Goal: Transaction & Acquisition: Purchase product/service

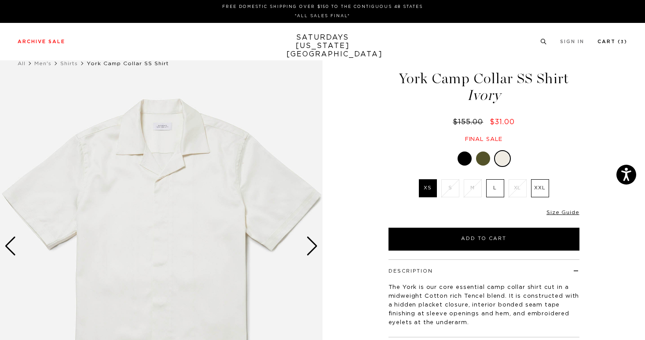
click at [615, 39] on li "Cart ( 3 )" at bounding box center [613, 41] width 30 height 8
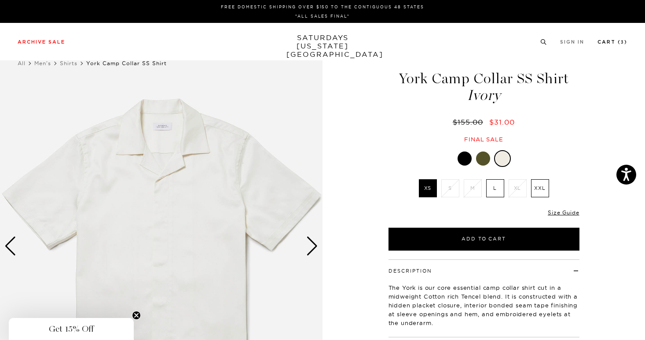
click at [612, 40] on link "Cart ( 3 )" at bounding box center [613, 42] width 30 height 5
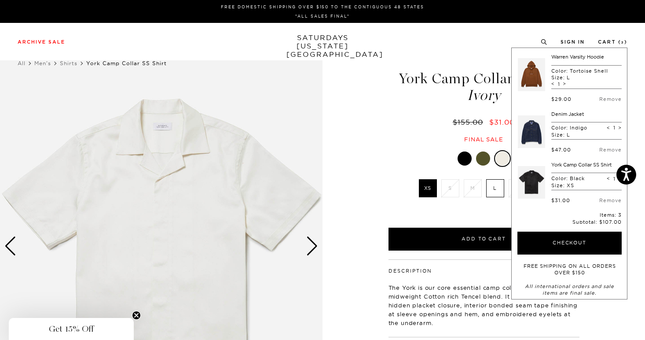
click at [409, 125] on div "$155.00 $31.00" at bounding box center [484, 122] width 194 height 9
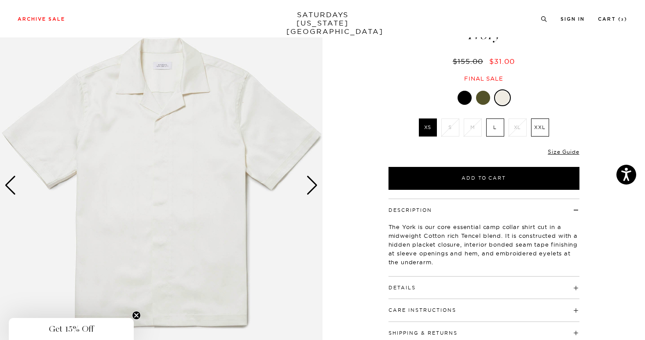
scroll to position [63, 0]
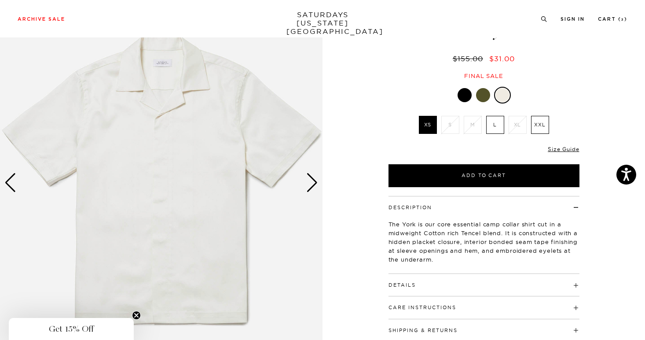
click at [488, 125] on label "L" at bounding box center [495, 125] width 18 height 18
click at [0, 0] on input "L" at bounding box center [0, 0] width 0 height 0
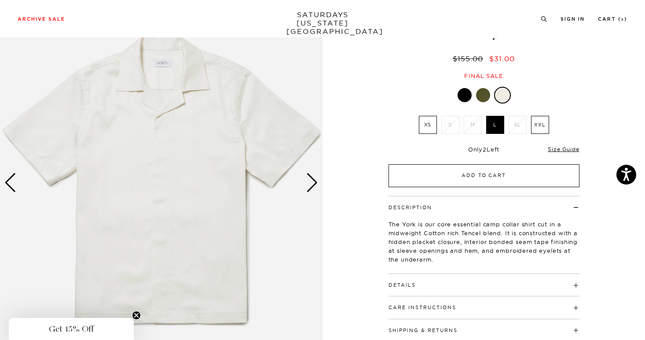
click at [470, 174] on button "Add to Cart" at bounding box center [484, 175] width 191 height 23
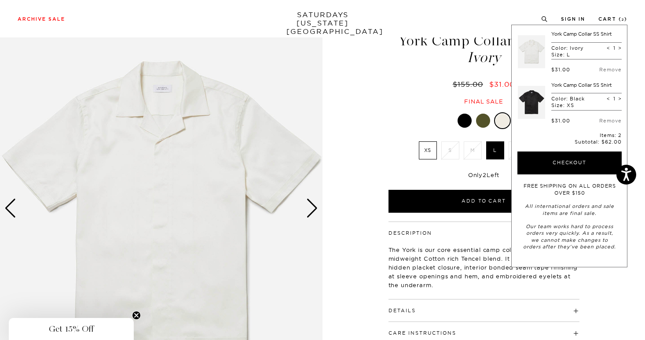
scroll to position [38, 0]
click at [415, 70] on div "York Camp Collar SS Shirt Ivory $155.00 $31.00 Final sale" at bounding box center [484, 60] width 194 height 90
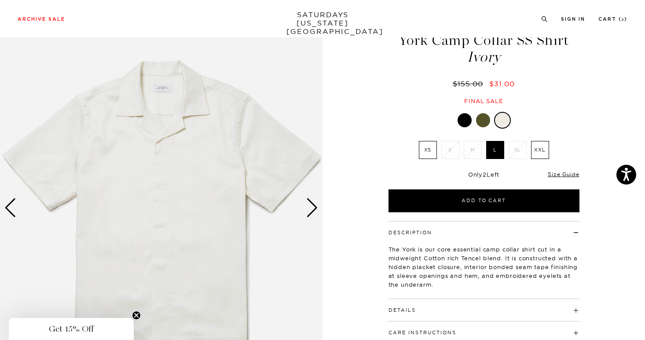
scroll to position [0, 0]
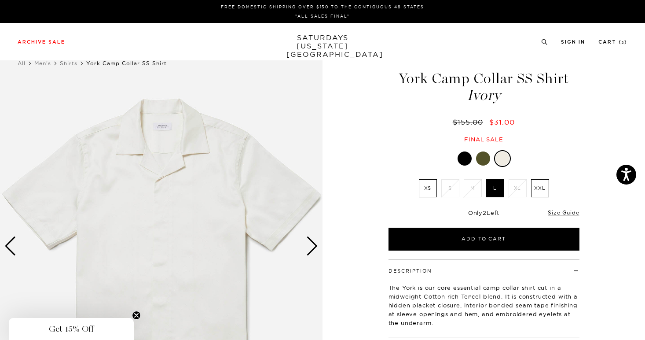
click at [336, 47] on link "SATURDAYS [US_STATE][GEOGRAPHIC_DATA]" at bounding box center [323, 45] width 73 height 25
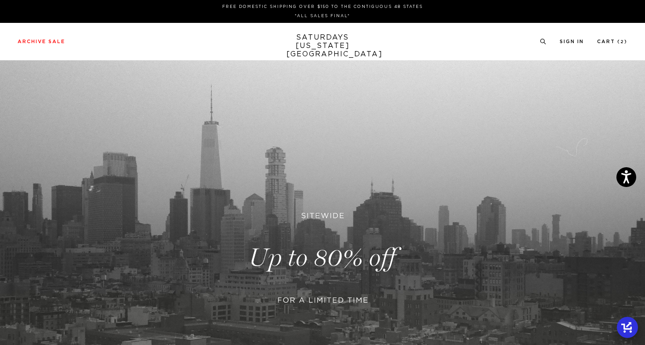
click at [281, 227] on link at bounding box center [322, 257] width 645 height 395
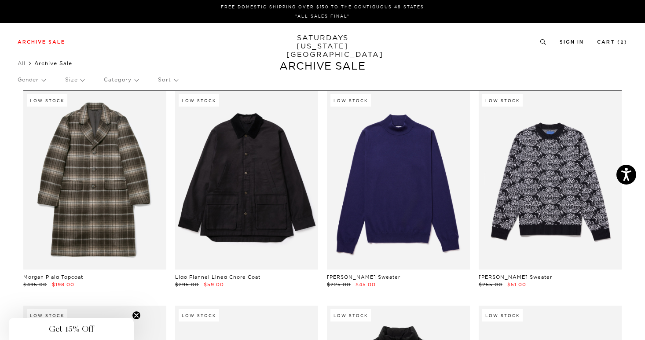
click at [81, 80] on p "Size" at bounding box center [74, 80] width 19 height 20
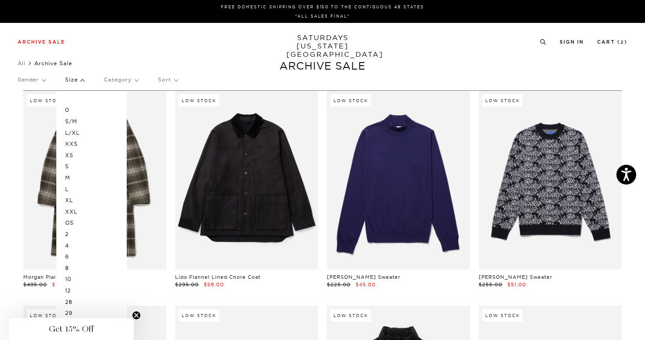
click at [68, 190] on p "L" at bounding box center [91, 189] width 53 height 11
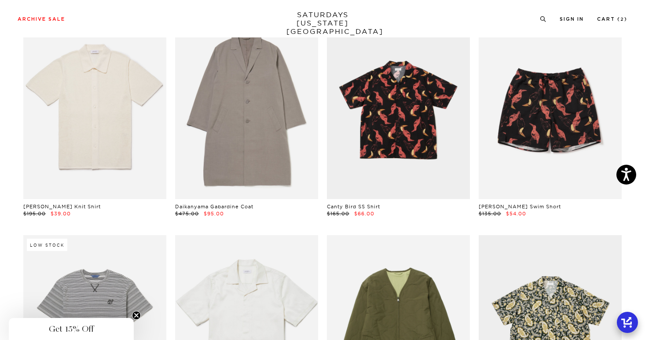
scroll to position [1399, 0]
